Goal: Task Accomplishment & Management: Manage account settings

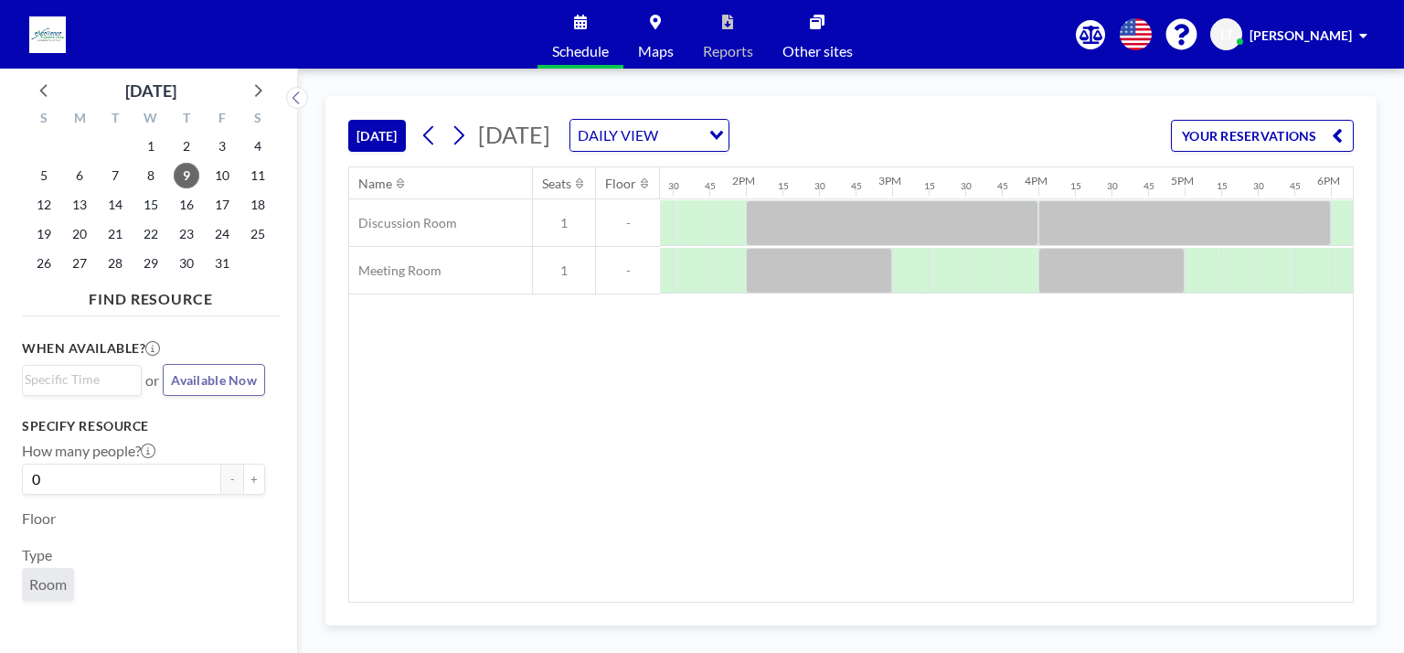
scroll to position [0, 1969]
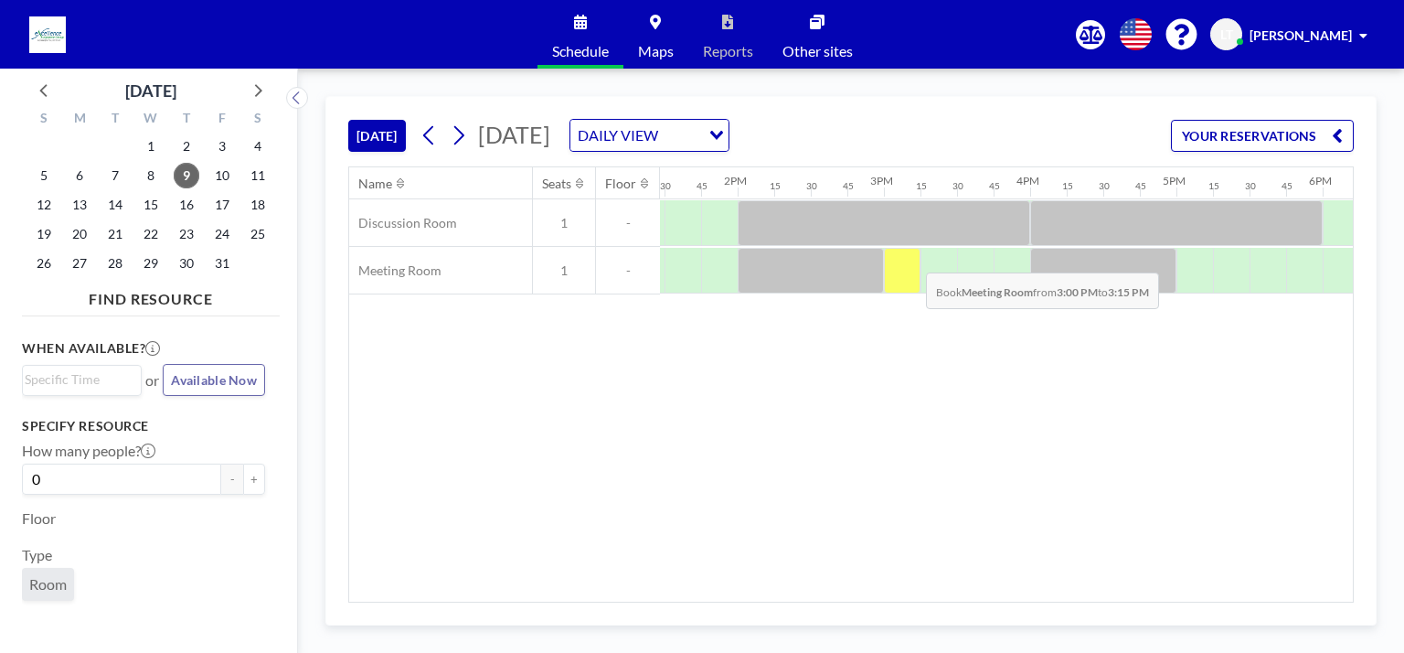
click at [911, 258] on div at bounding box center [902, 271] width 37 height 46
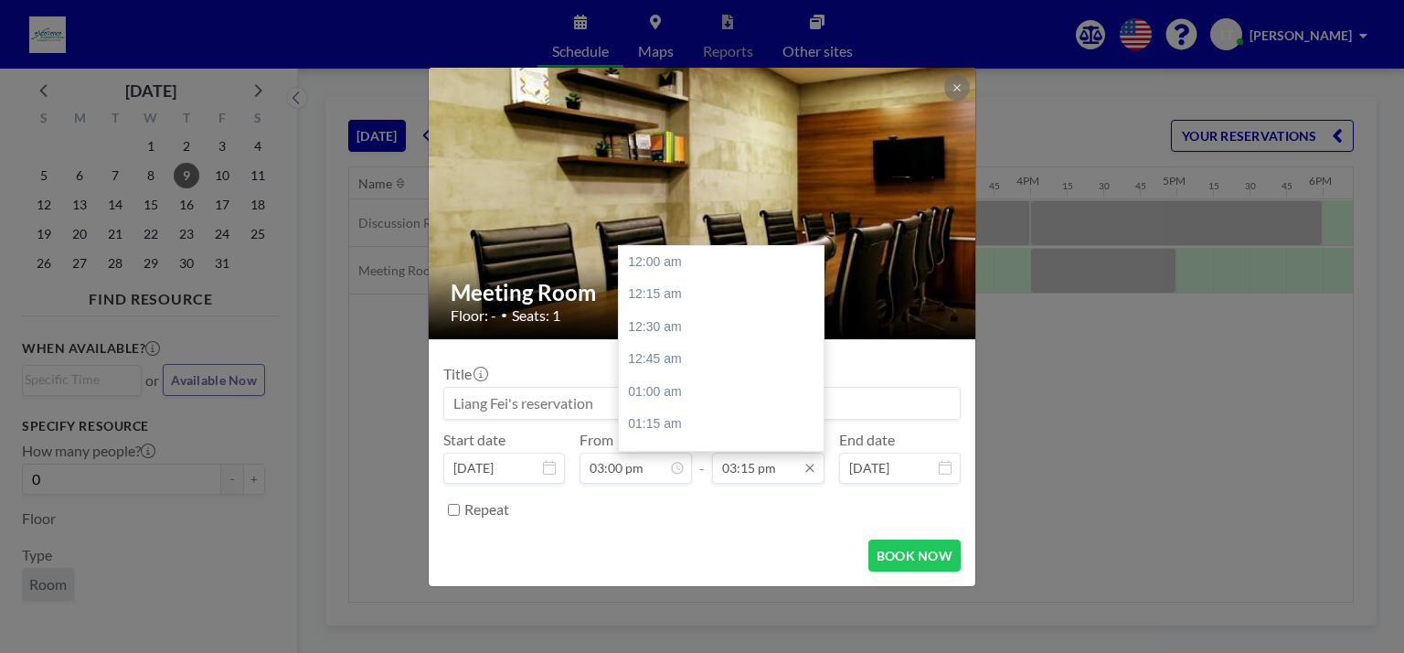
scroll to position [1985, 0]
click at [665, 348] on div "04:00 pm" at bounding box center [726, 359] width 214 height 33
type input "04:00 pm"
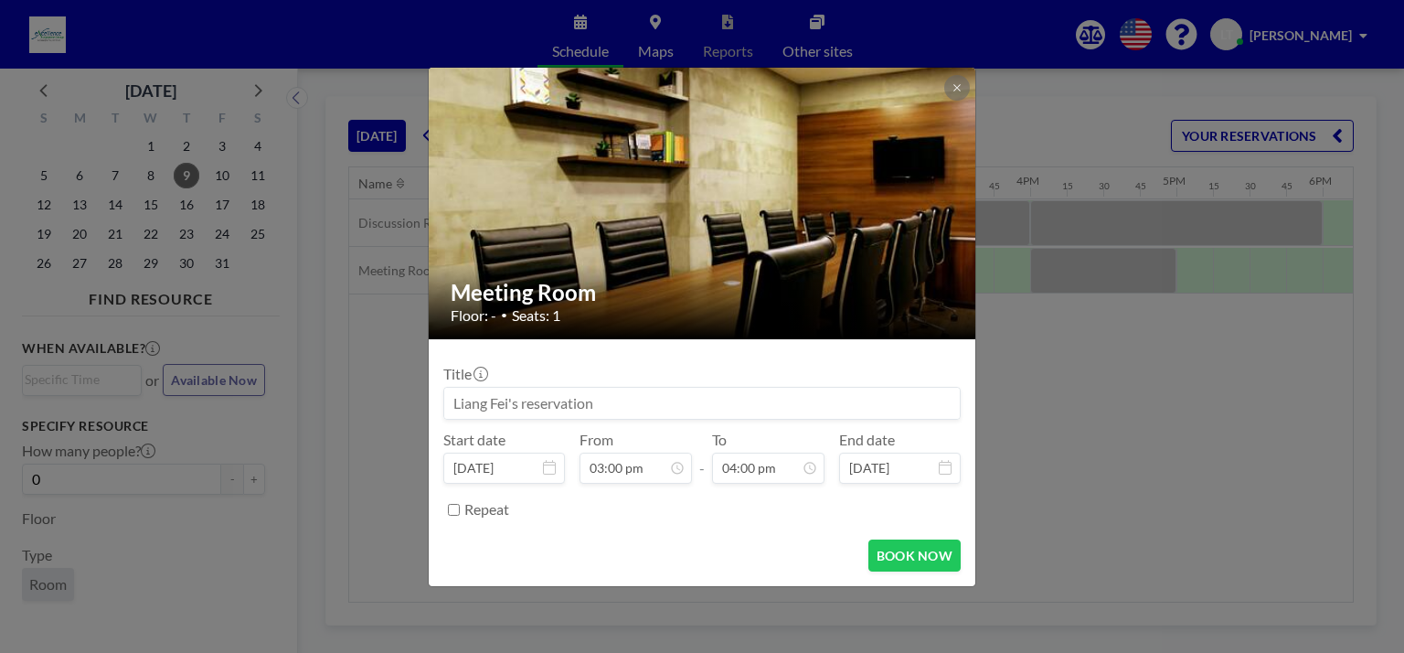
scroll to position [2082, 0]
click at [888, 544] on button "BOOK NOW" at bounding box center [914, 555] width 92 height 32
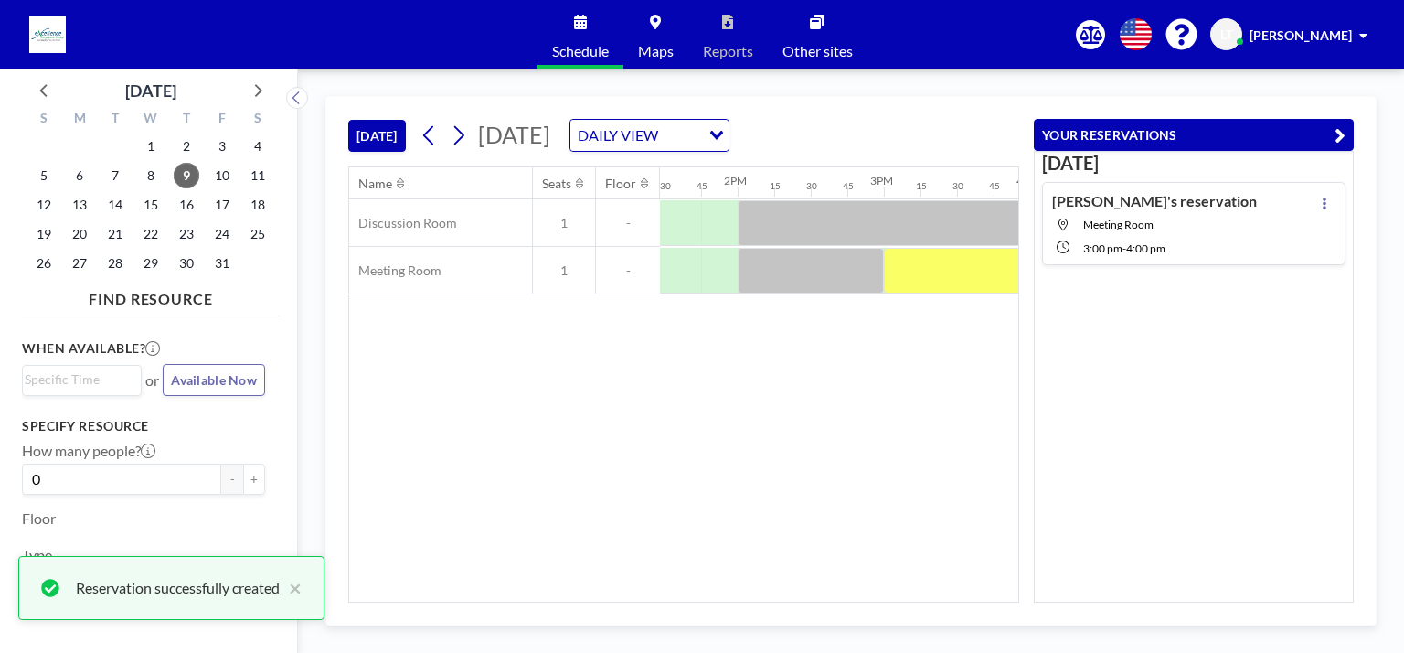
click at [829, 440] on div "Name Seats Floor 12AM 15 30 45 1AM 15 30 45 2AM 15 30 45 3AM 15 30 45 4AM 15 30…" at bounding box center [683, 384] width 669 height 434
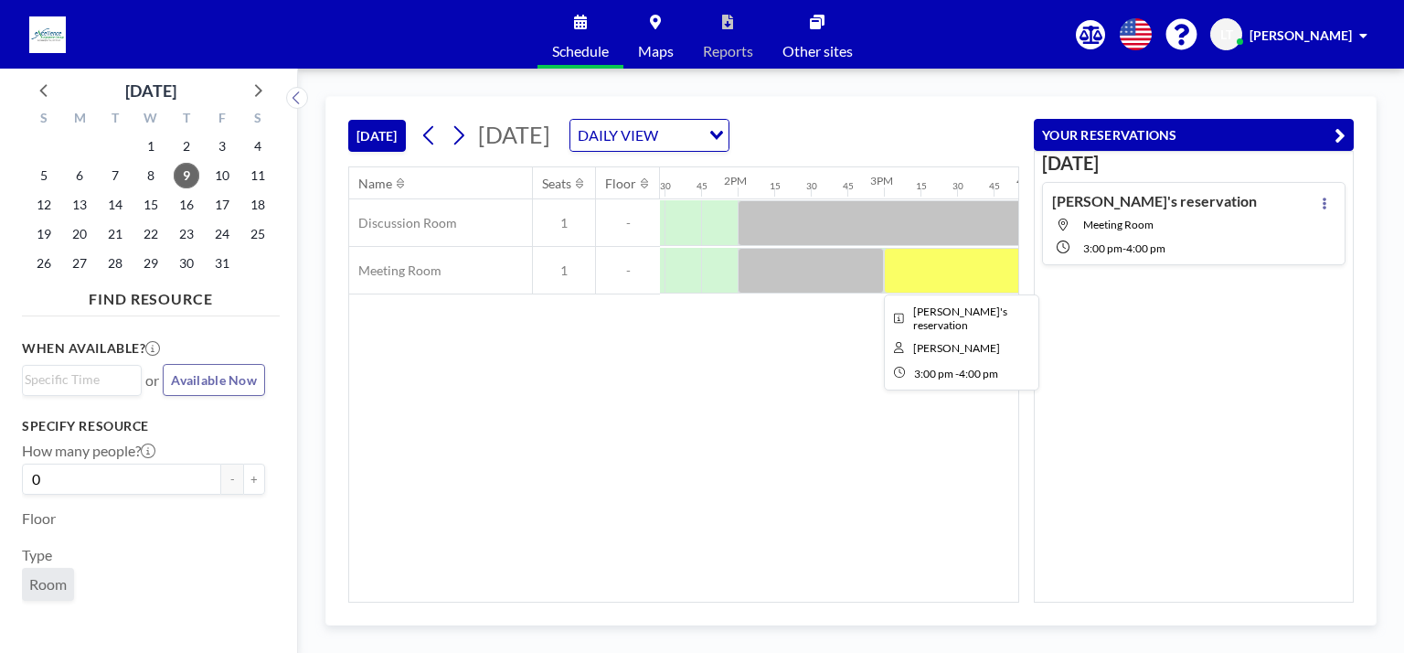
click at [917, 273] on div at bounding box center [957, 271] width 146 height 46
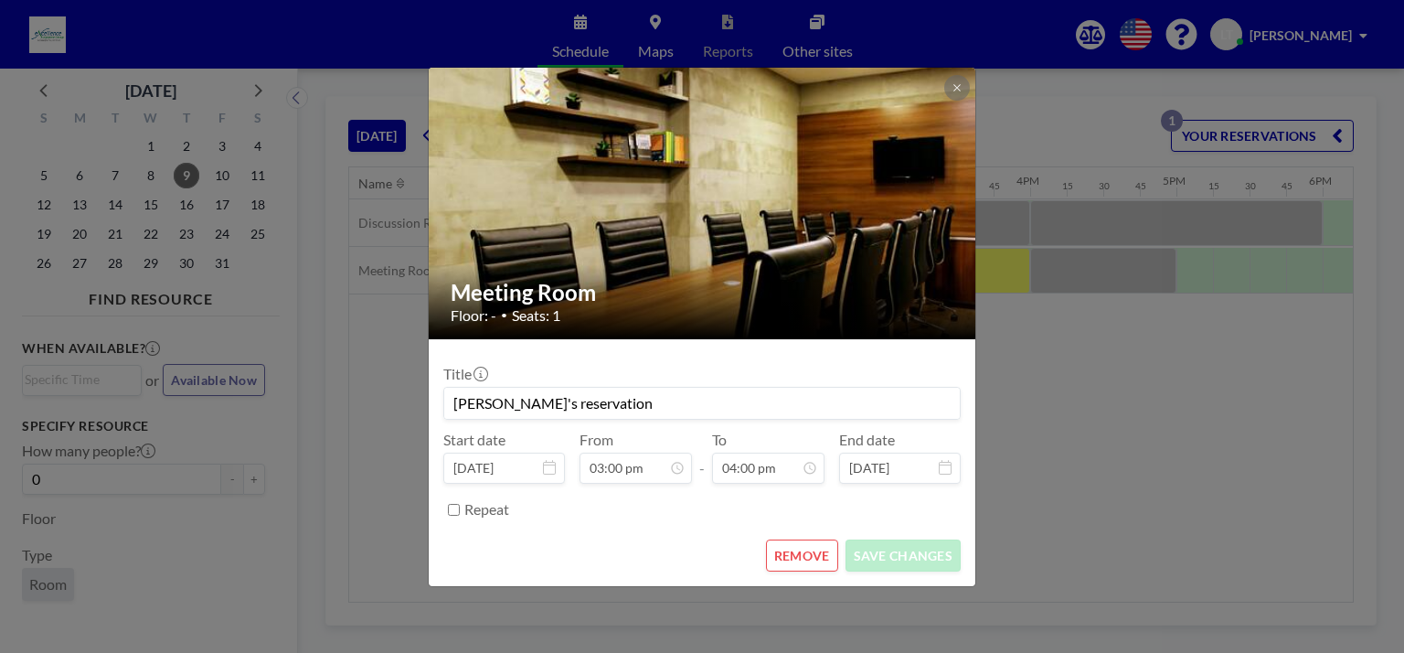
click at [809, 565] on button "REMOVE" at bounding box center [802, 555] width 72 height 32
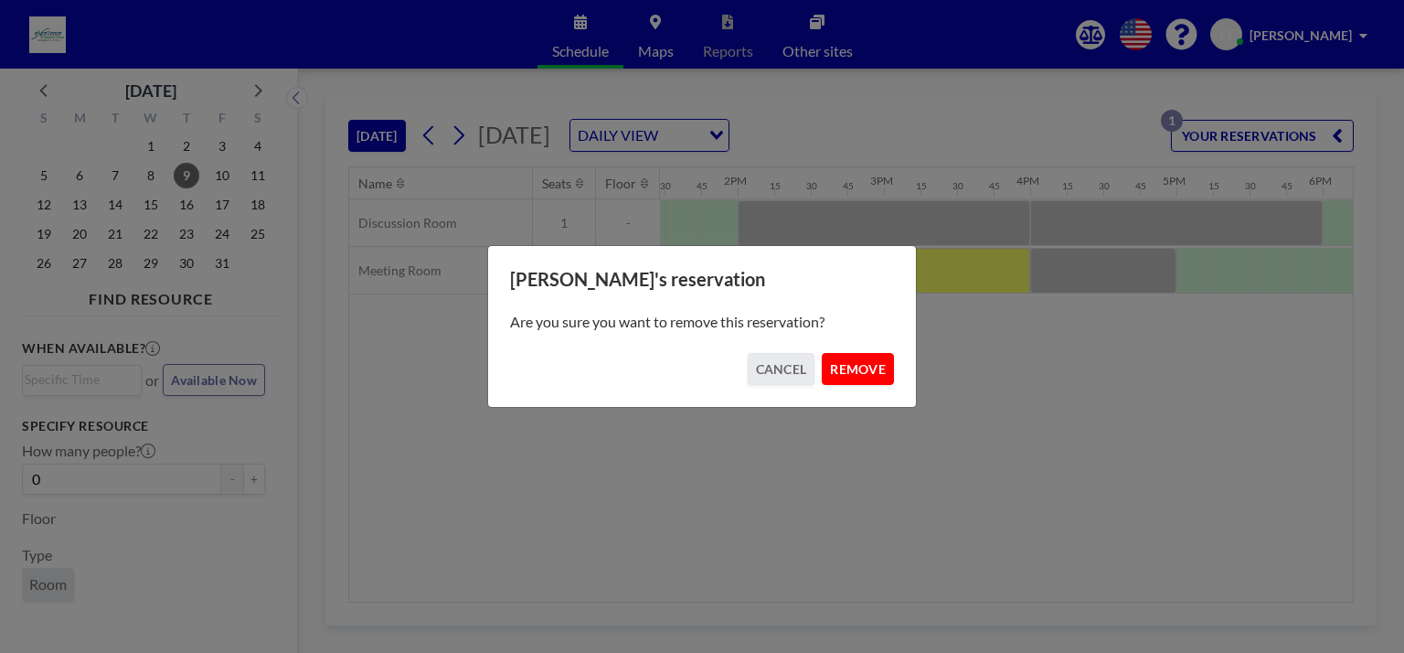
click at [837, 366] on button "REMOVE" at bounding box center [858, 369] width 72 height 32
